Goal: Find specific page/section: Find specific page/section

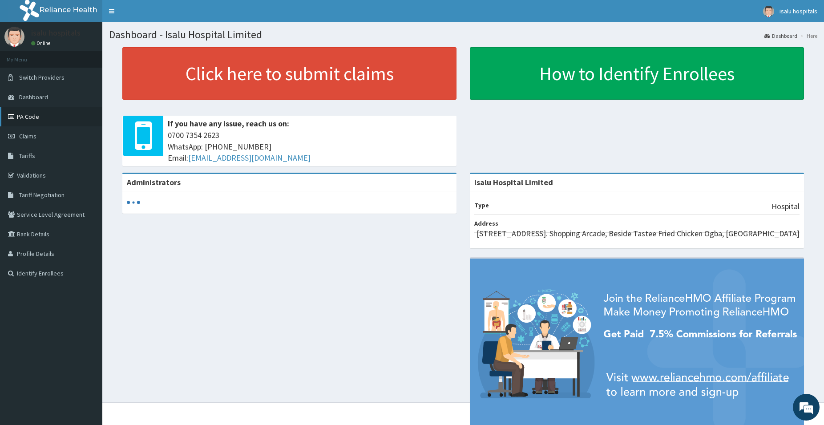
click at [52, 115] on link "PA Code" at bounding box center [51, 117] width 102 height 20
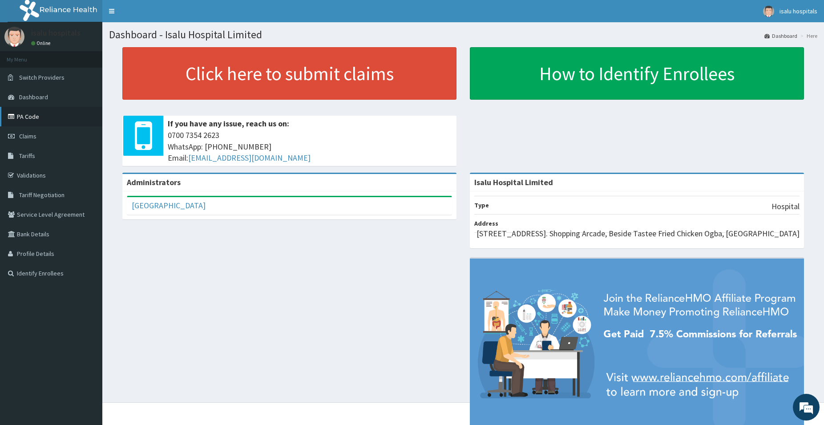
click at [34, 117] on link "PA Code" at bounding box center [51, 117] width 102 height 20
click at [31, 117] on link "PA Code" at bounding box center [51, 117] width 102 height 20
click at [41, 120] on link "PA Code" at bounding box center [51, 117] width 102 height 20
